Goal: Task Accomplishment & Management: Manage account settings

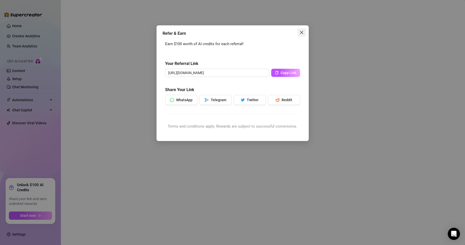
click at [303, 33] on icon "close" at bounding box center [302, 32] width 4 height 4
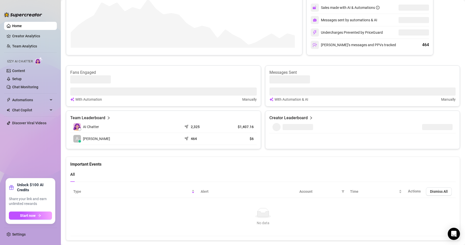
scroll to position [133, 0]
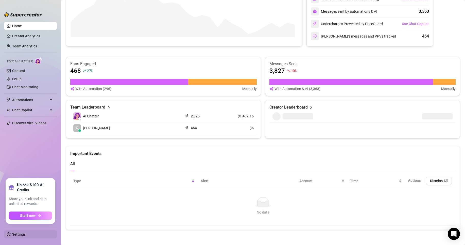
click at [21, 235] on link "Settings" at bounding box center [18, 234] width 13 height 4
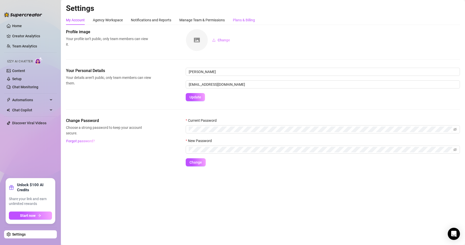
click at [253, 21] on div "Plans & Billing" at bounding box center [244, 20] width 22 height 6
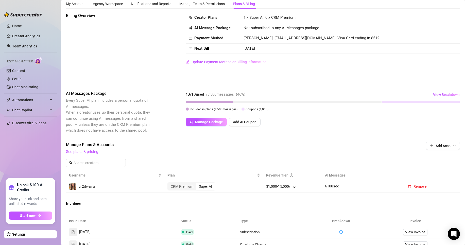
scroll to position [25, 0]
